Goal: Obtain resource: Obtain resource

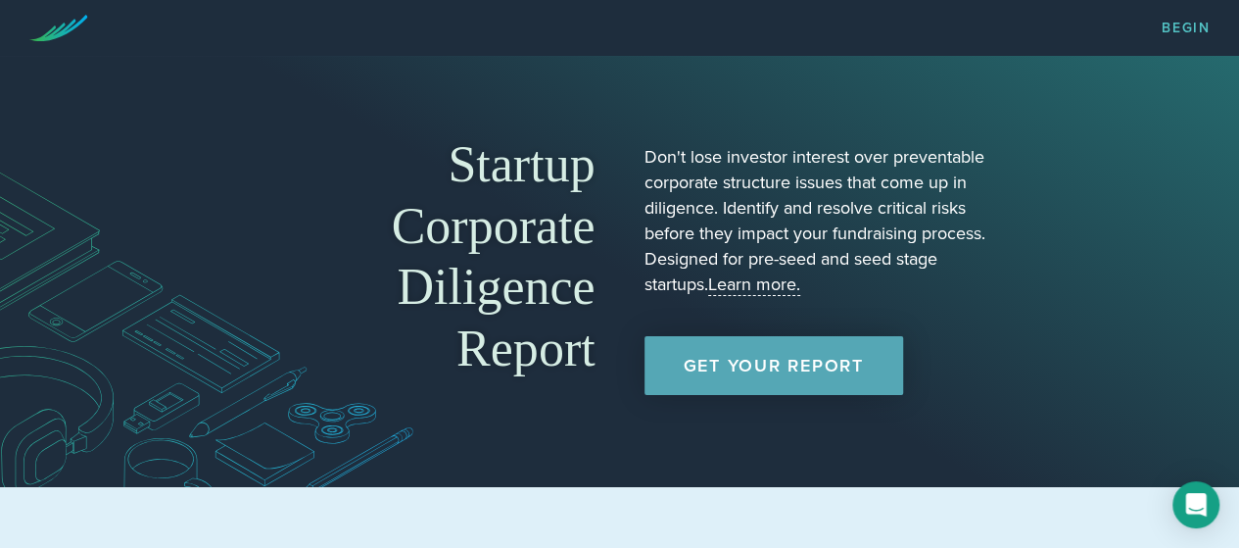
click at [709, 351] on link "Get Your Report" at bounding box center [774, 365] width 259 height 59
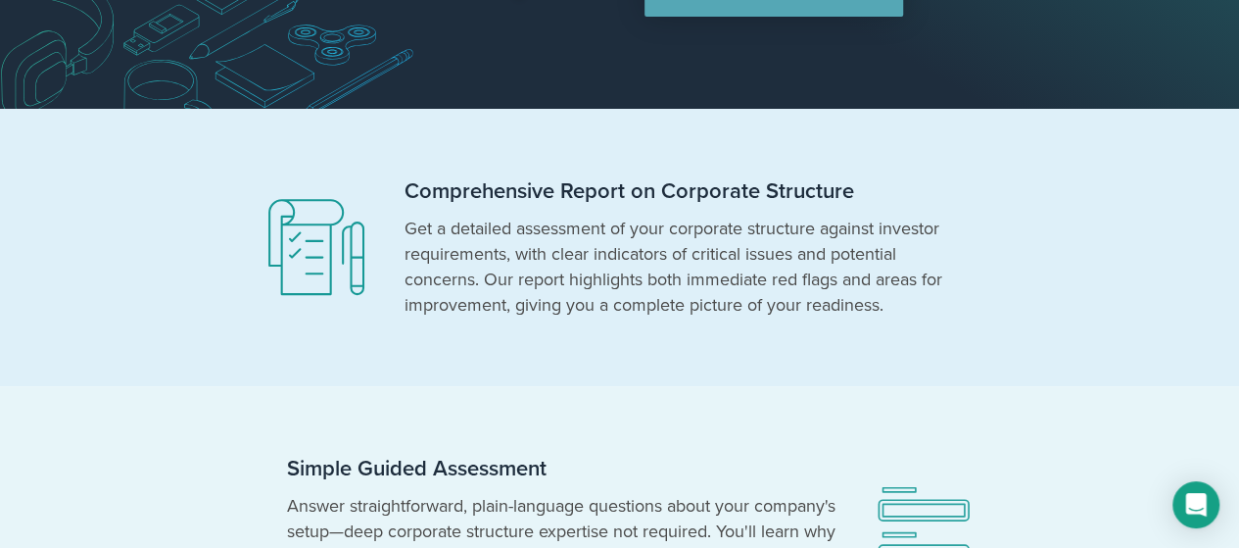
scroll to position [392, 0]
